Goal: Check status: Check status

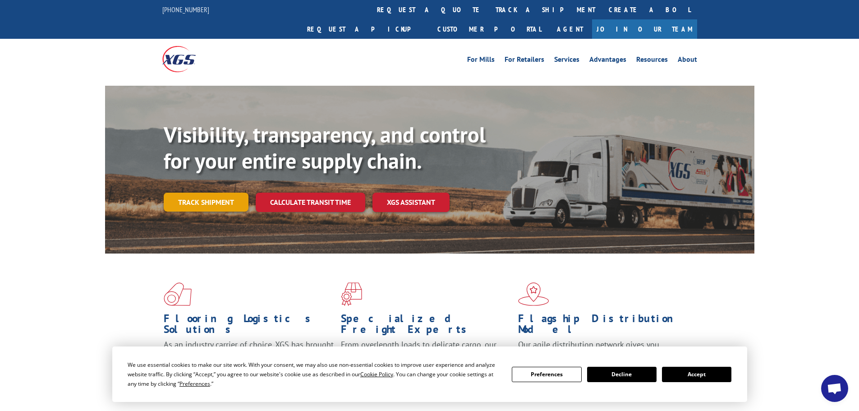
click at [186, 193] on link "Track shipment" at bounding box center [206, 202] width 85 height 19
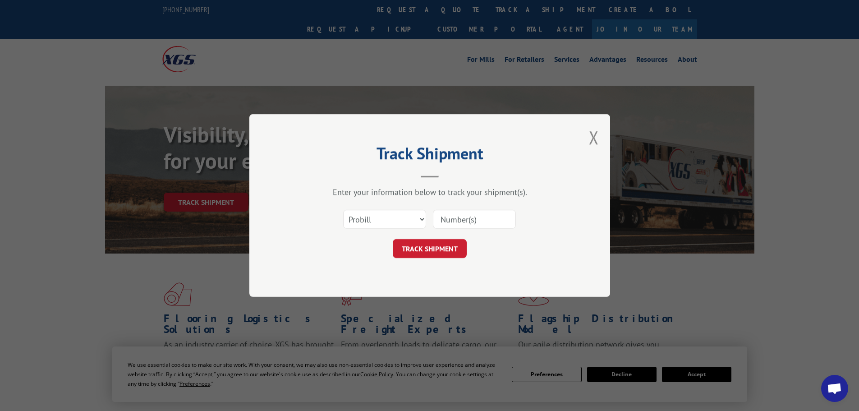
click at [469, 218] on input at bounding box center [474, 219] width 83 height 19
paste input "2559452"
type input "2559452"
click at [442, 247] on button "TRACK SHIPMENT" at bounding box center [430, 248] width 74 height 19
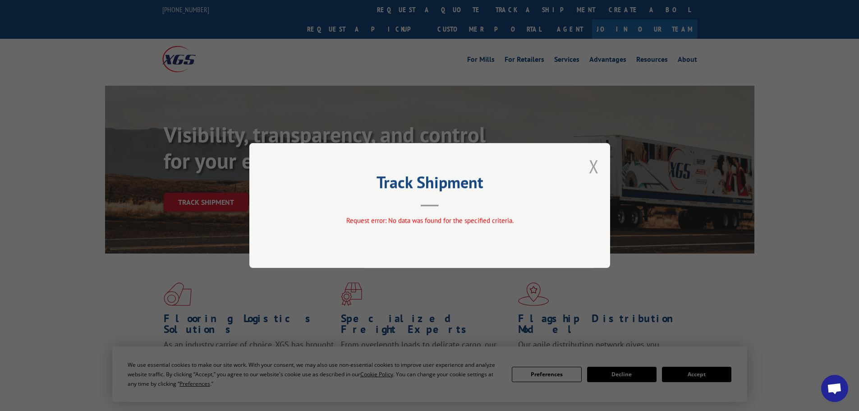
click at [596, 164] on button "Close modal" at bounding box center [594, 166] width 10 height 24
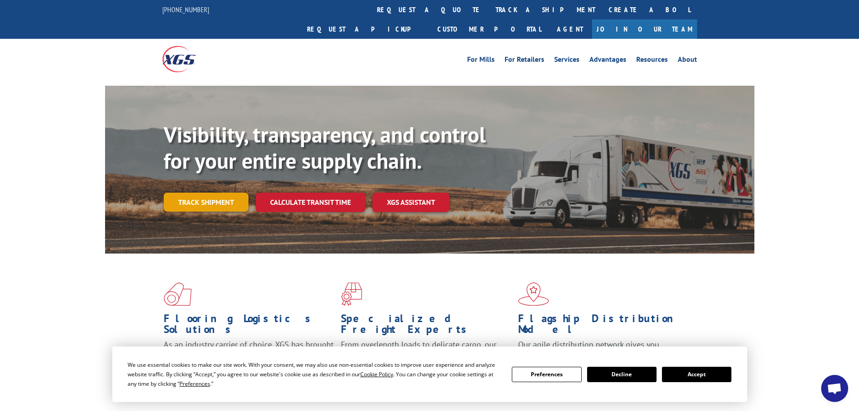
click at [198, 193] on link "Track shipment" at bounding box center [206, 202] width 85 height 19
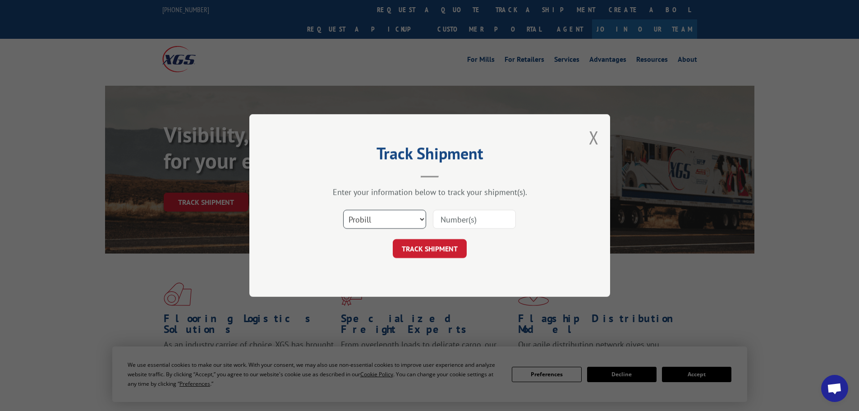
click at [356, 218] on select "Select category... Probill BOL PO" at bounding box center [384, 219] width 83 height 19
select select "bol"
click at [343, 210] on select "Select category... Probill BOL PO" at bounding box center [384, 219] width 83 height 19
click at [454, 217] on input at bounding box center [474, 219] width 83 height 19
paste input "2559452"
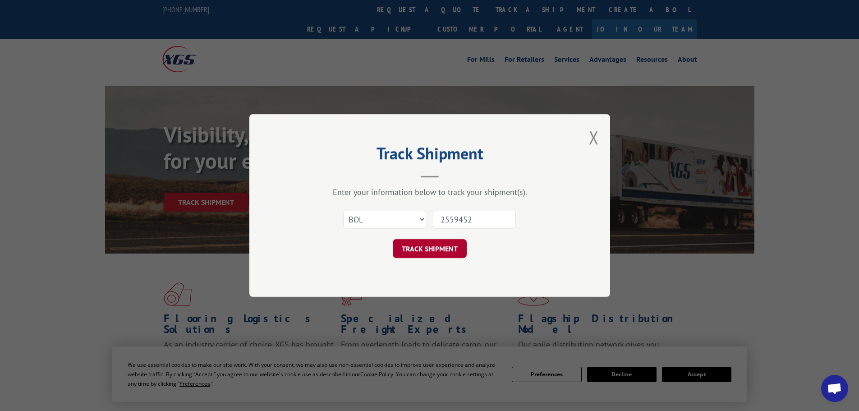
type input "2559452"
click at [432, 245] on button "TRACK SHIPMENT" at bounding box center [430, 248] width 74 height 19
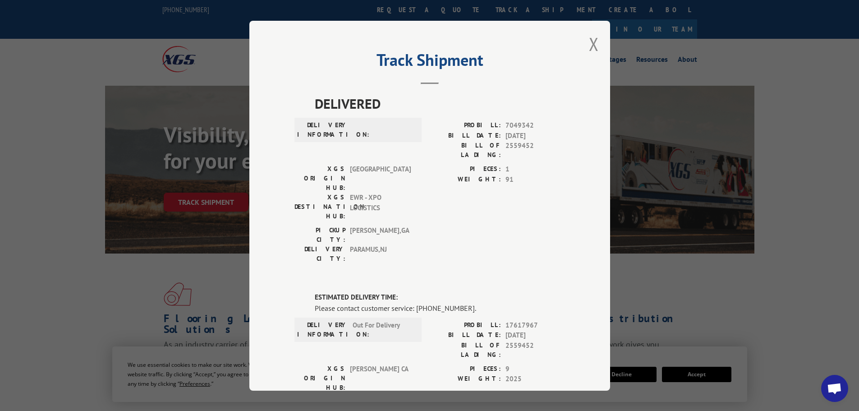
scroll to position [45, 0]
